Goal: Find specific page/section: Find specific page/section

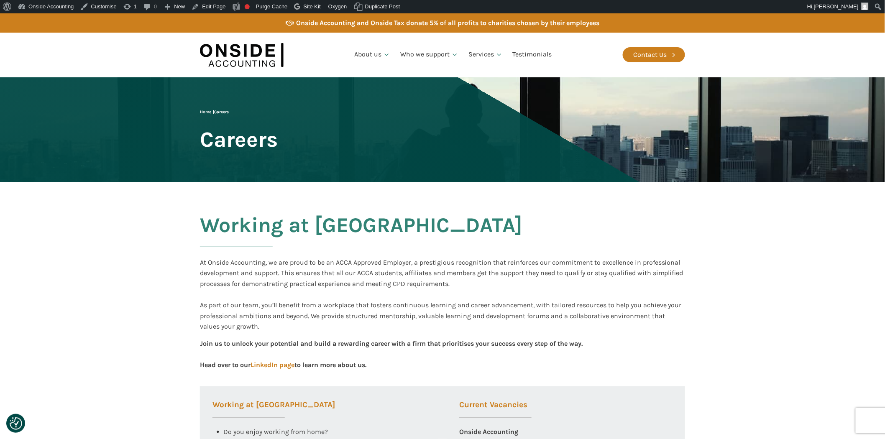
click at [254, 51] on img at bounding box center [242, 55] width 84 height 32
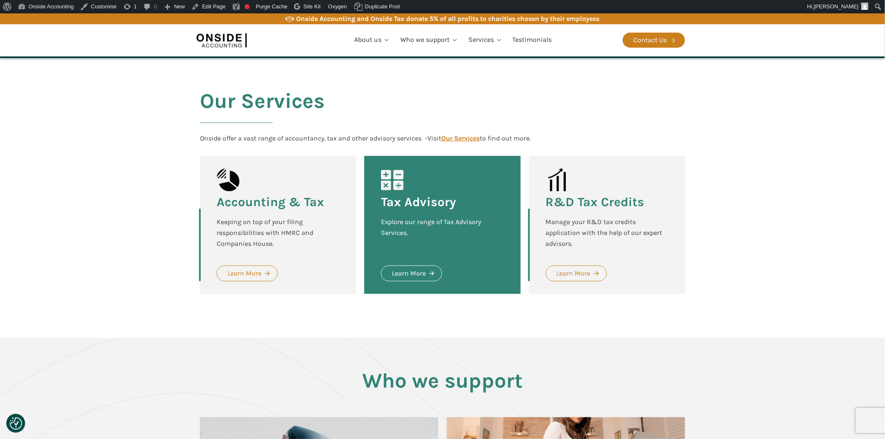
scroll to position [743, 0]
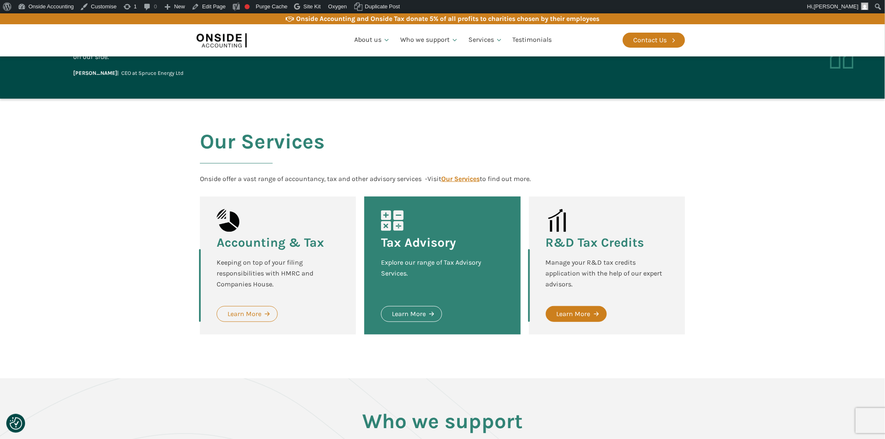
click at [576, 320] on div "Learn More" at bounding box center [574, 314] width 34 height 11
